Goal: Find specific page/section: Find specific page/section

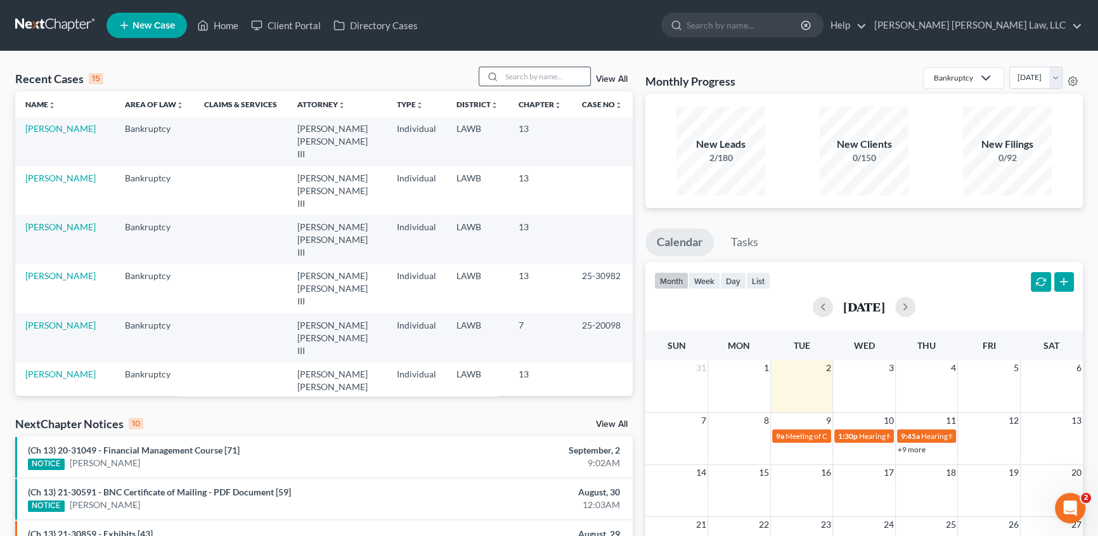
click at [545, 76] on input "search" at bounding box center [546, 76] width 89 height 18
type input "[PERSON_NAME]"
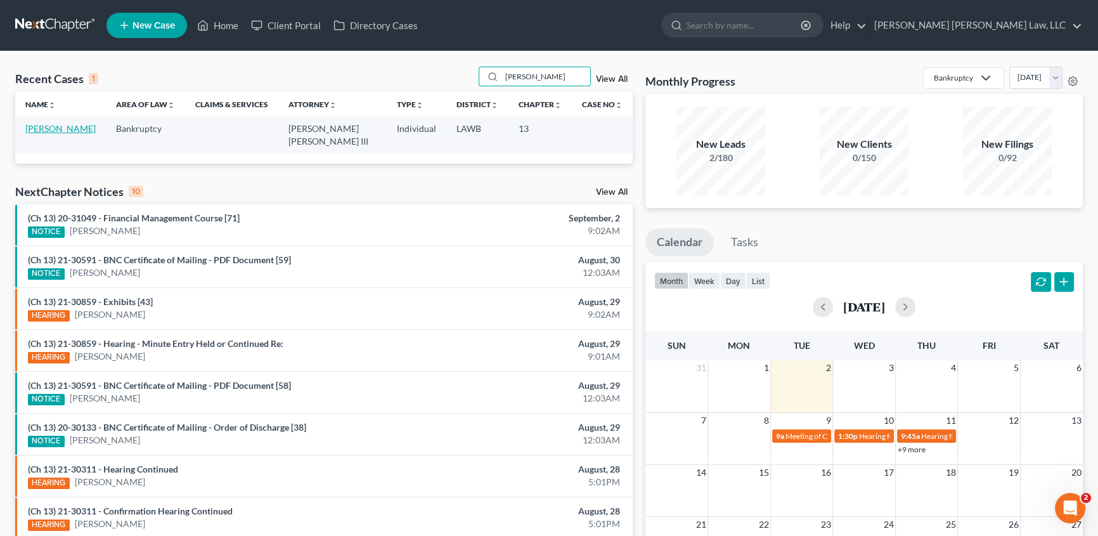
click at [67, 131] on link "[PERSON_NAME]" at bounding box center [60, 128] width 70 height 11
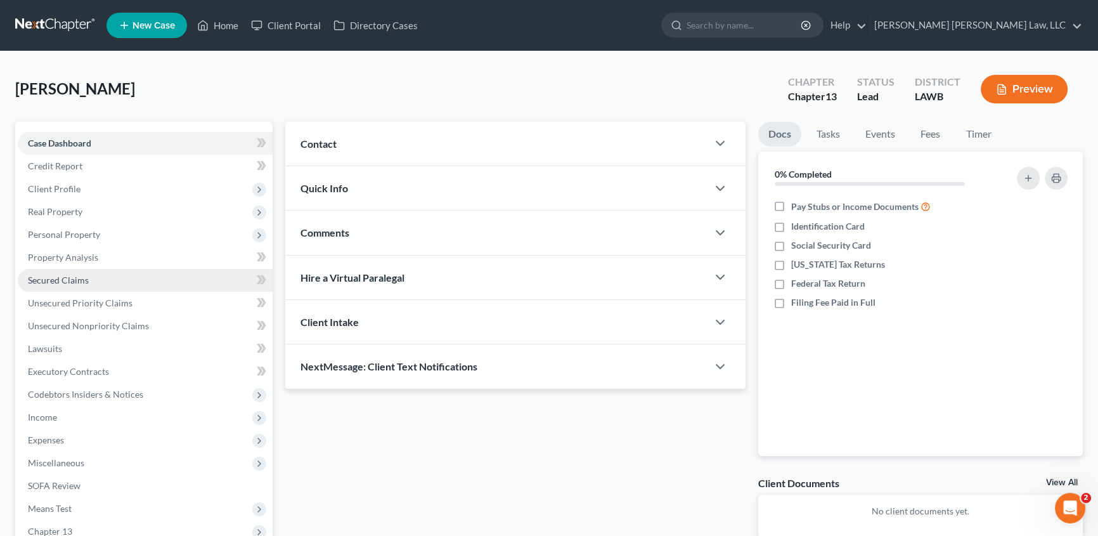
click at [76, 278] on span "Secured Claims" at bounding box center [58, 280] width 61 height 11
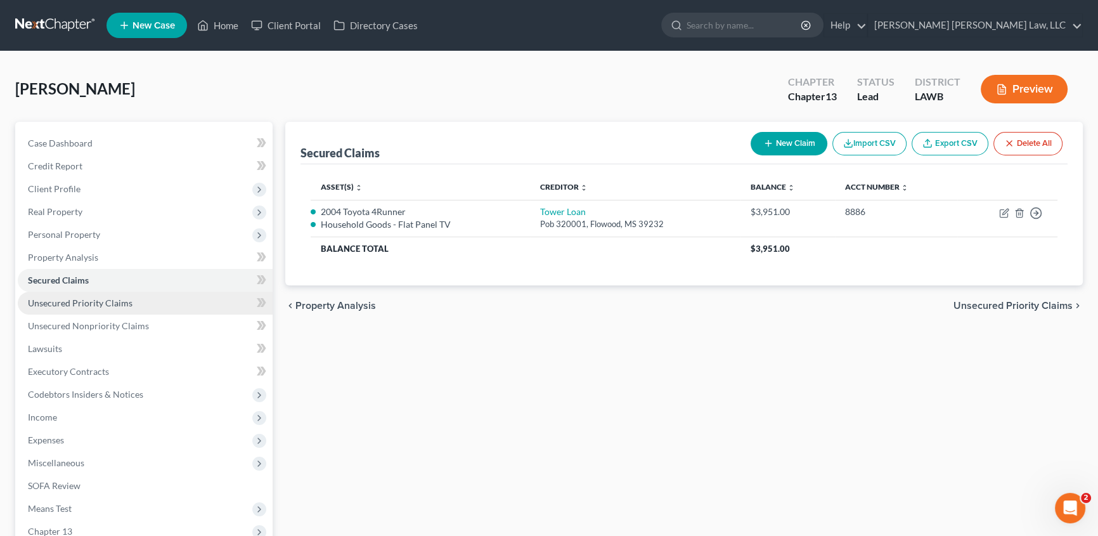
click at [91, 297] on span "Unsecured Priority Claims" at bounding box center [80, 302] width 105 height 11
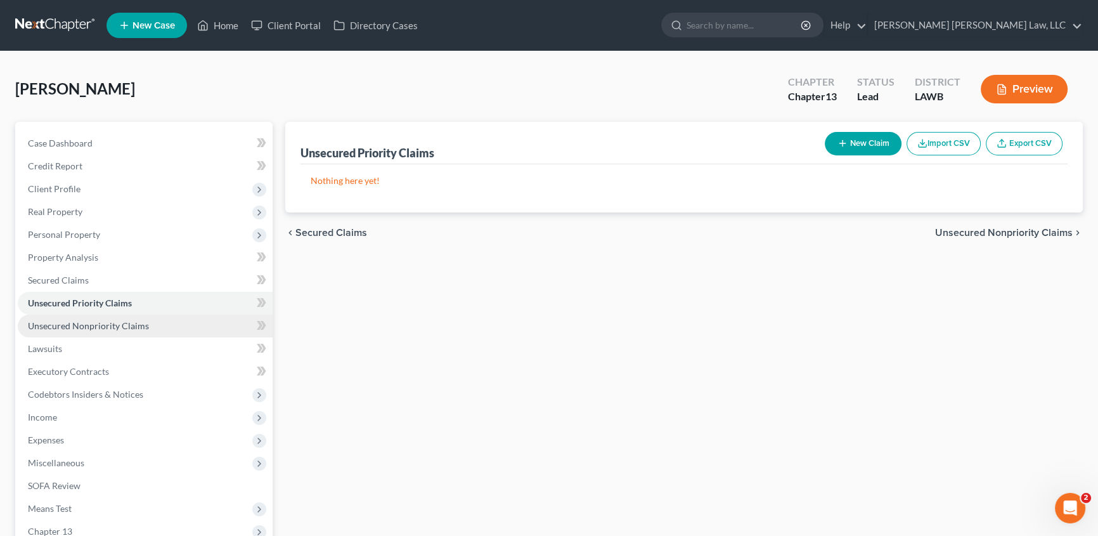
click at [82, 330] on link "Unsecured Nonpriority Claims" at bounding box center [145, 326] width 255 height 23
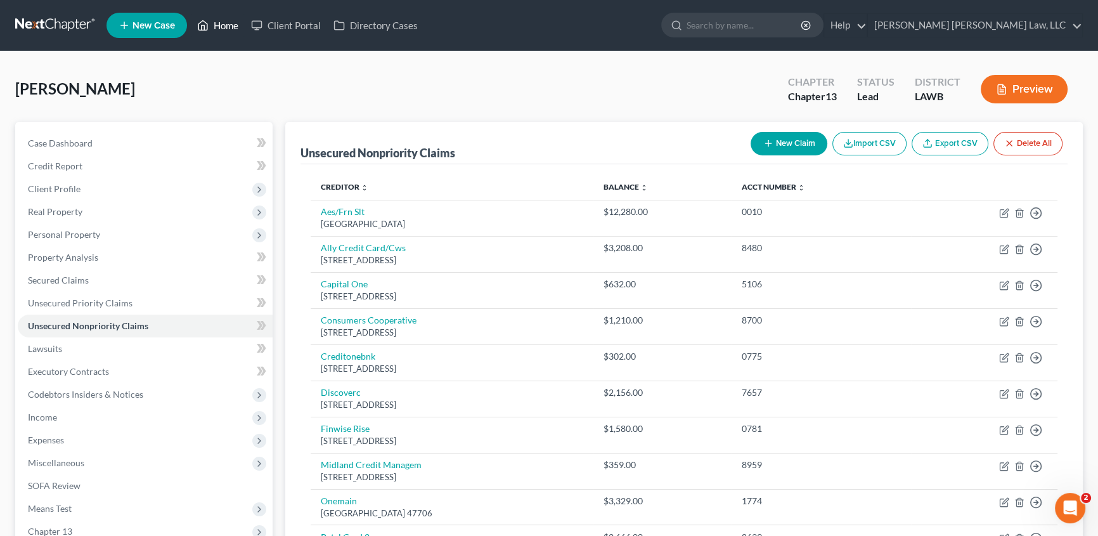
click at [232, 27] on link "Home" at bounding box center [218, 25] width 54 height 23
